Goal: Transaction & Acquisition: Purchase product/service

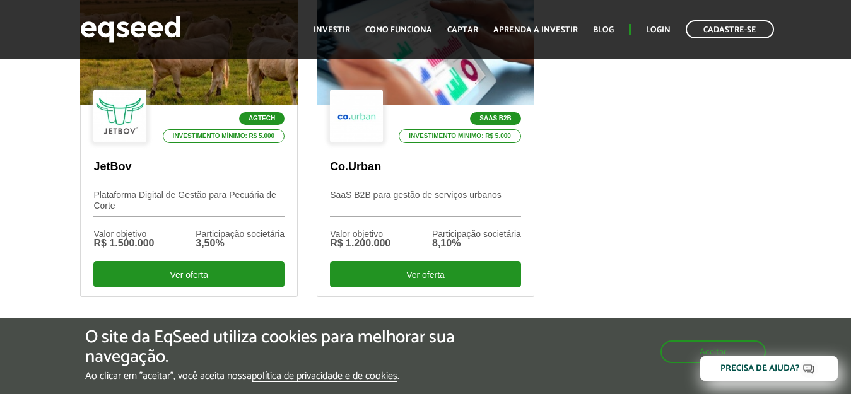
scroll to position [481, 0]
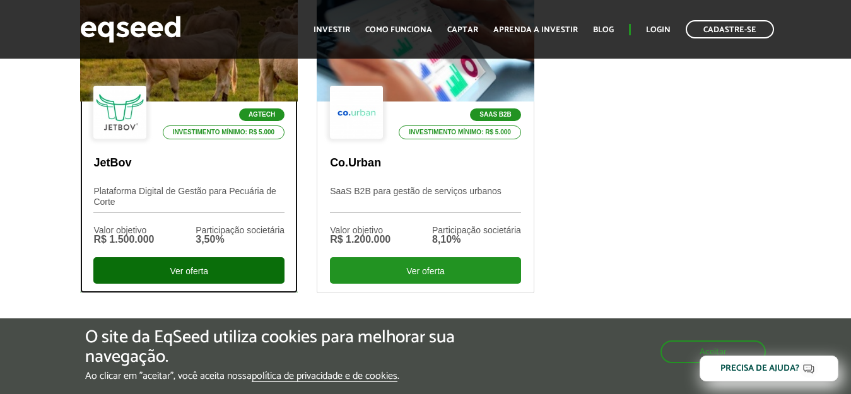
click at [149, 271] on div "Ver oferta" at bounding box center [188, 270] width 191 height 26
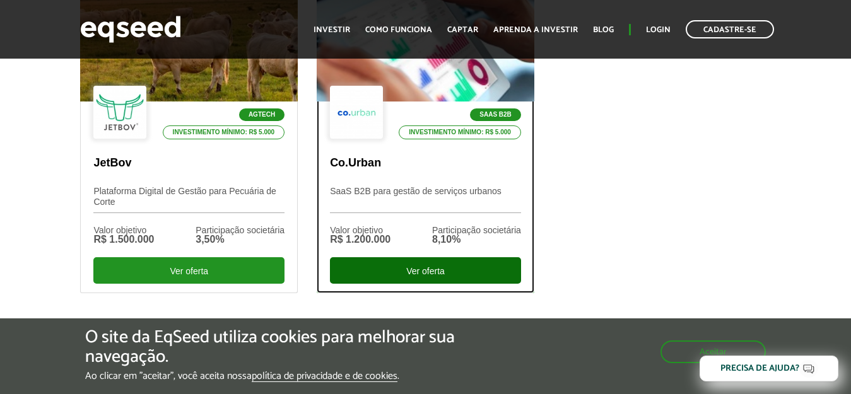
click at [440, 270] on div "Ver oferta" at bounding box center [425, 270] width 191 height 26
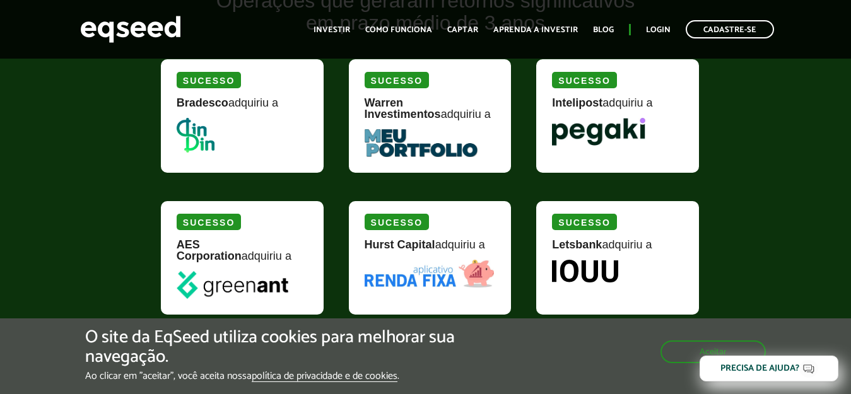
scroll to position [1557, 0]
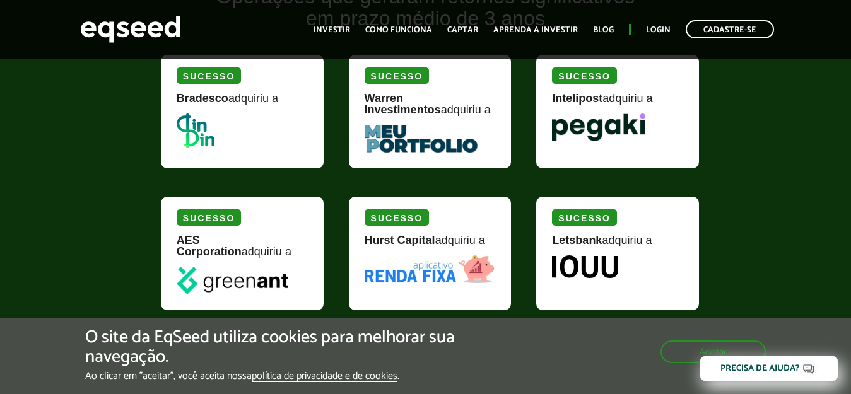
click at [194, 113] on img at bounding box center [196, 130] width 38 height 35
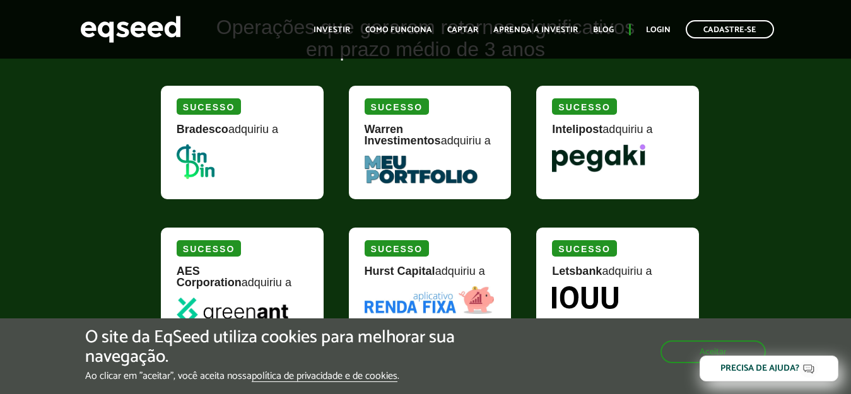
scroll to position [1520, 0]
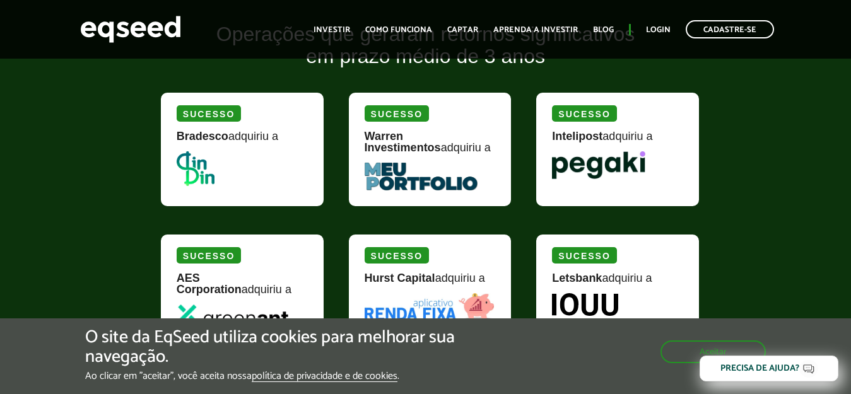
click at [203, 105] on div "Sucesso" at bounding box center [209, 113] width 64 height 16
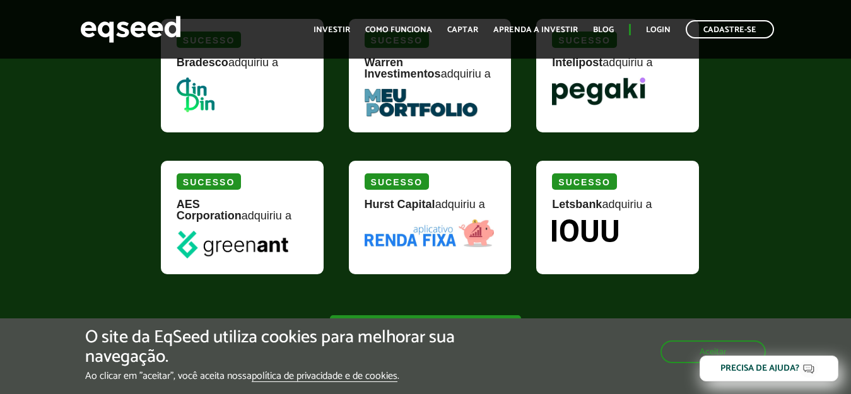
scroll to position [1597, 0]
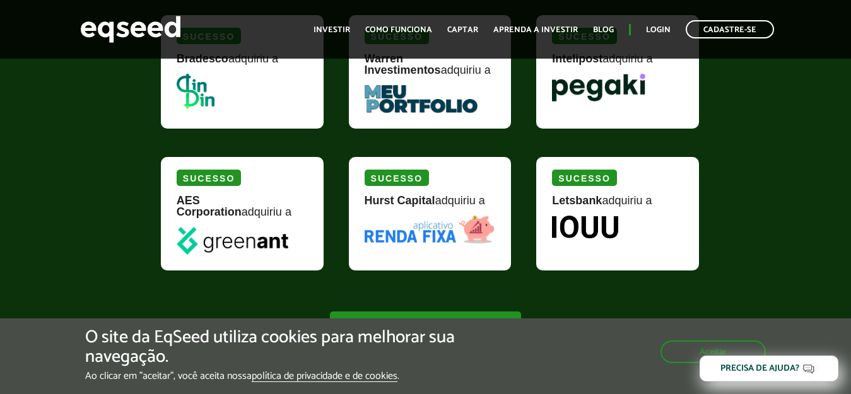
click at [216, 227] on img at bounding box center [233, 241] width 112 height 28
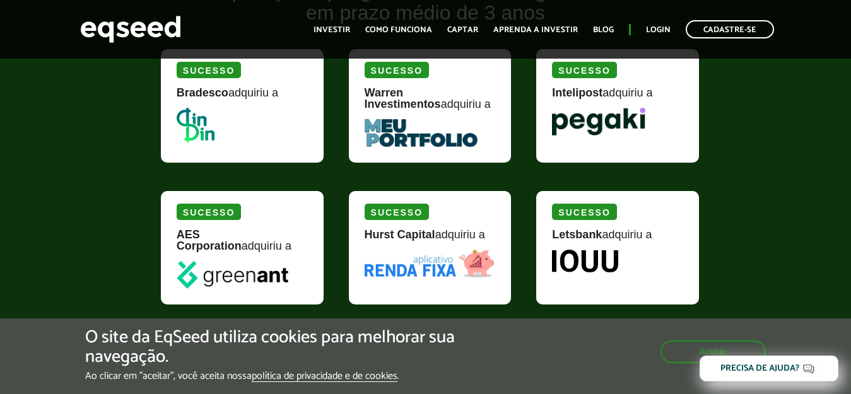
scroll to position [1562, 0]
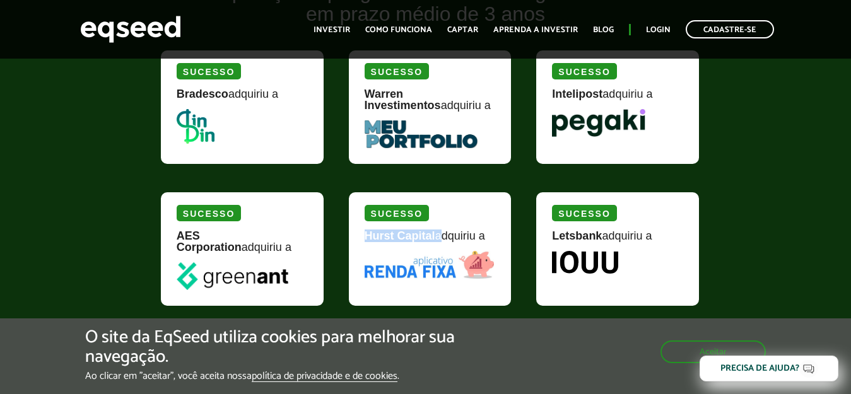
drag, startPoint x: 366, startPoint y: 218, endPoint x: 424, endPoint y: 218, distance: 58.0
click at [424, 230] on div "Hurst Capital adquiriu a" at bounding box center [429, 240] width 131 height 21
copy div "Hurst Capital"
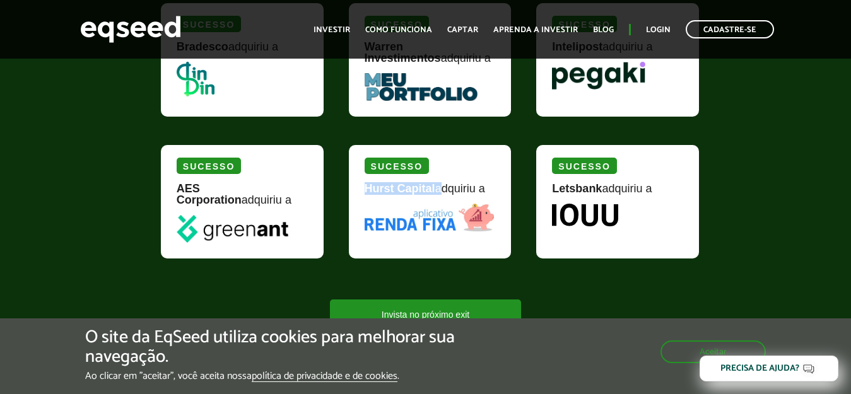
scroll to position [1610, 0]
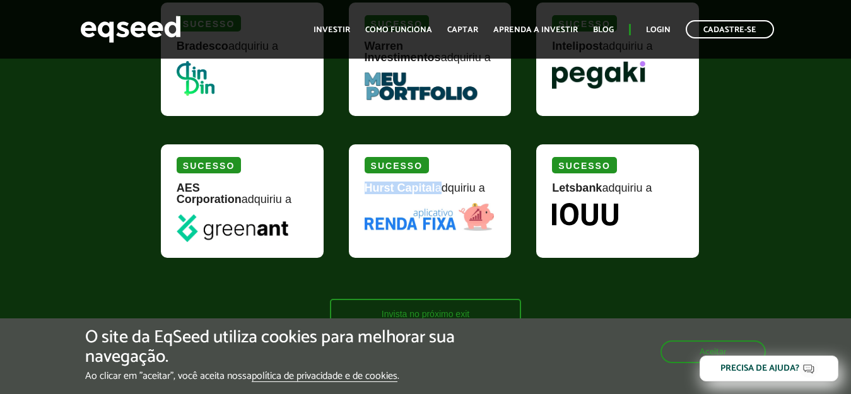
click at [476, 299] on link "Invista no próximo exit" at bounding box center [425, 313] width 191 height 28
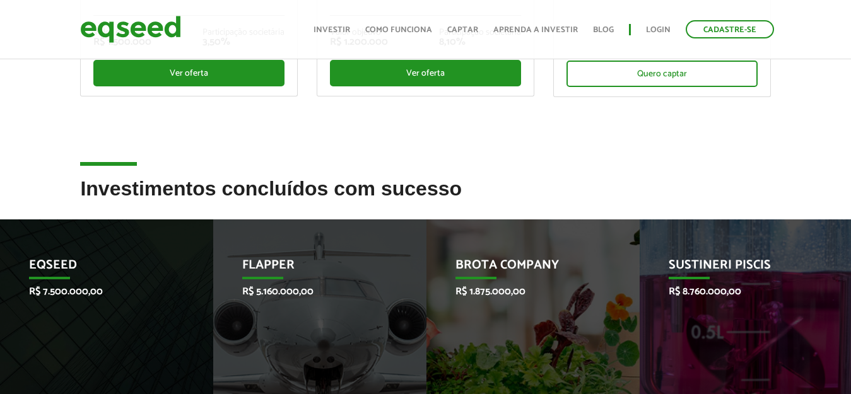
scroll to position [381, 0]
